Goal: Browse casually

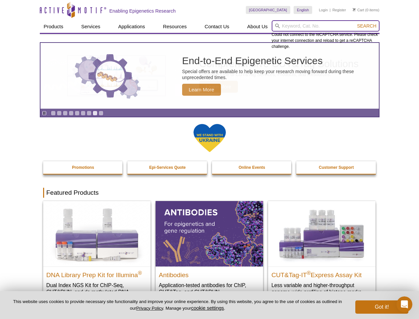
click at [326, 26] on input "search" at bounding box center [326, 25] width 108 height 11
click at [367, 26] on span "Search" at bounding box center [366, 25] width 19 height 5
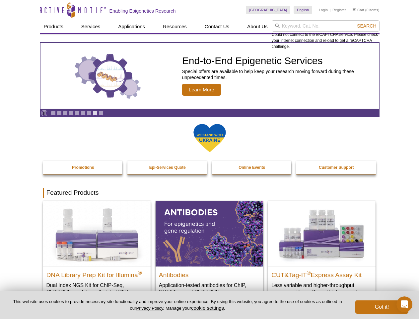
click at [44, 113] on icon "Pause" at bounding box center [44, 113] width 4 height 4
click at [53, 113] on link "Go to slide 1" at bounding box center [53, 113] width 5 height 5
click at [59, 113] on link "Go to slide 2" at bounding box center [59, 113] width 5 height 5
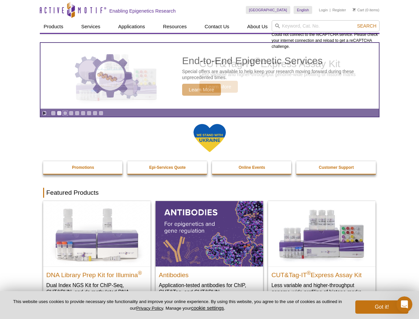
click at [65, 113] on link "Go to slide 3" at bounding box center [65, 113] width 5 height 5
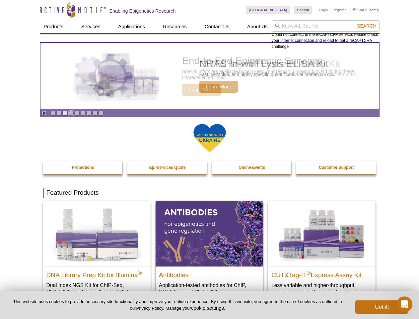
click at [71, 113] on link "Go to slide 4" at bounding box center [71, 113] width 5 height 5
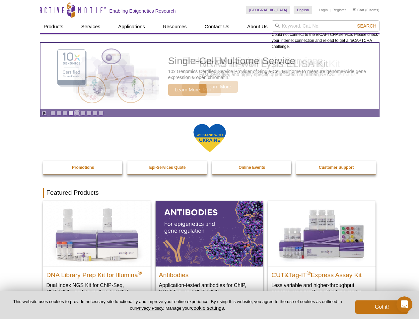
click at [77, 113] on link "Go to slide 5" at bounding box center [77, 113] width 5 height 5
